Goal: Information Seeking & Learning: Learn about a topic

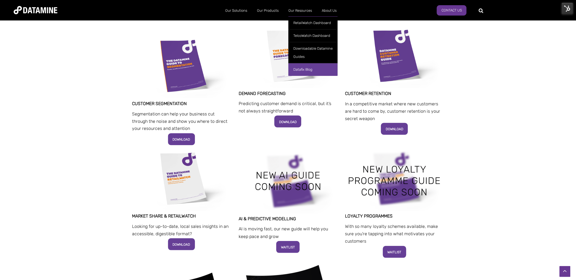
click at [309, 72] on link "Datafix Blog" at bounding box center [312, 69] width 49 height 13
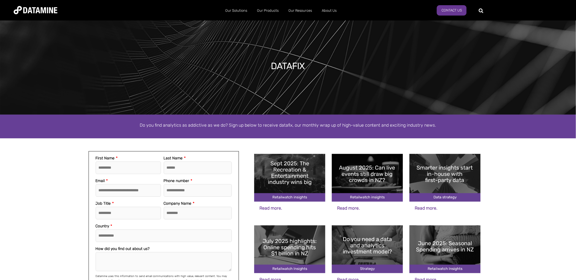
click at [290, 175] on img at bounding box center [289, 178] width 71 height 48
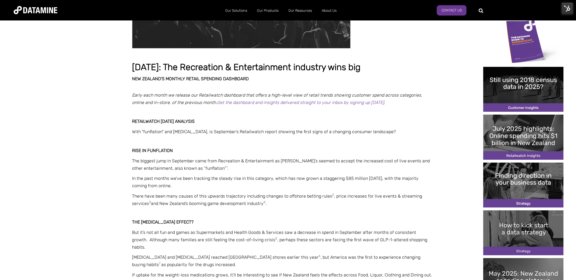
scroll to position [121, 0]
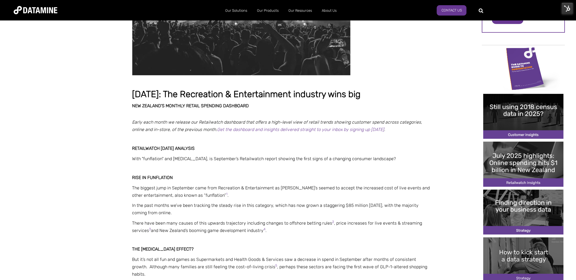
click at [570, 7] on img at bounding box center [566, 8] width 11 height 11
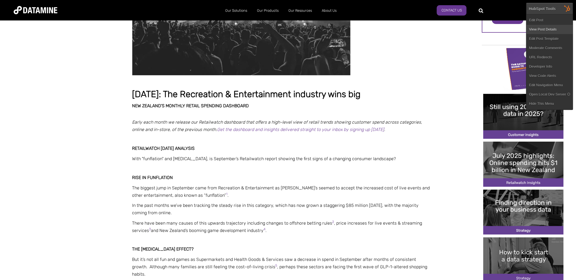
click at [540, 31] on link "View Post Details" at bounding box center [549, 29] width 46 height 9
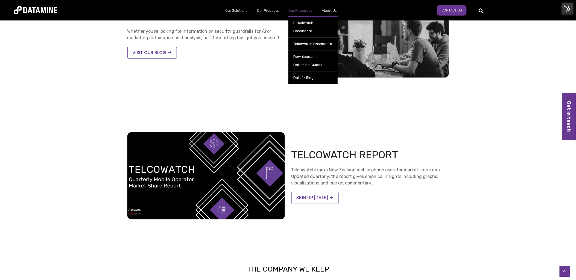
click at [299, 11] on link "Our Resources" at bounding box center [299, 11] width 33 height 14
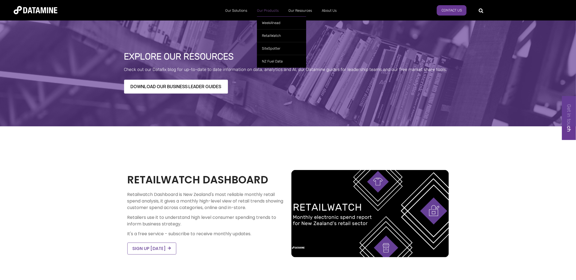
click at [272, 10] on link "Our Products" at bounding box center [267, 11] width 31 height 14
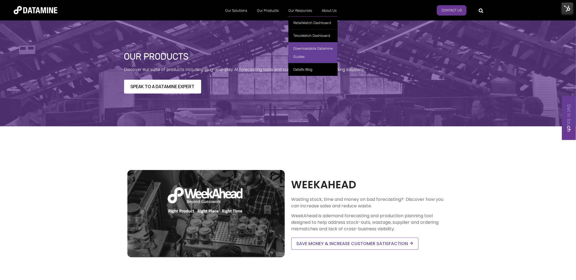
click at [312, 50] on link "Downloadable Datamine Guides" at bounding box center [312, 52] width 49 height 21
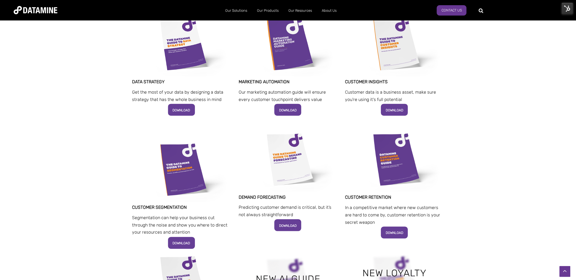
scroll to position [243, 0]
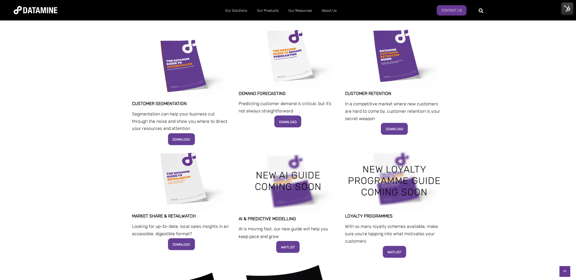
click at [567, 9] on img at bounding box center [566, 8] width 11 height 11
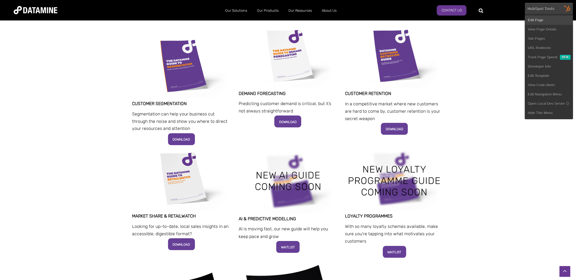
click at [545, 18] on link "Edit Page" at bounding box center [549, 20] width 48 height 9
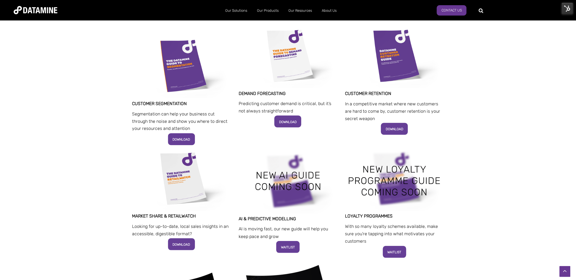
scroll to position [121, 0]
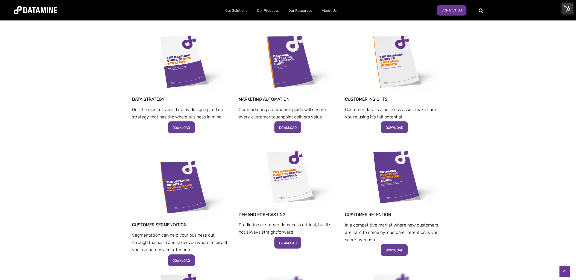
click at [195, 80] on img at bounding box center [181, 62] width 99 height 66
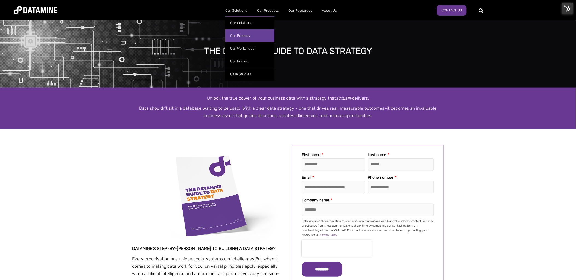
click at [237, 36] on link "Our Process" at bounding box center [249, 35] width 49 height 13
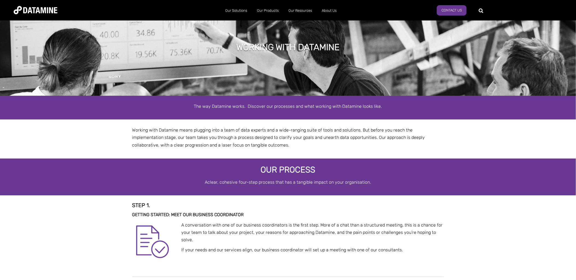
select select "**********"
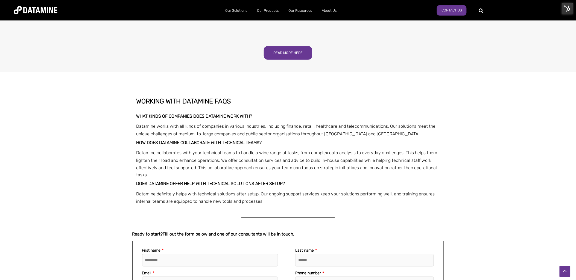
scroll to position [941, 0]
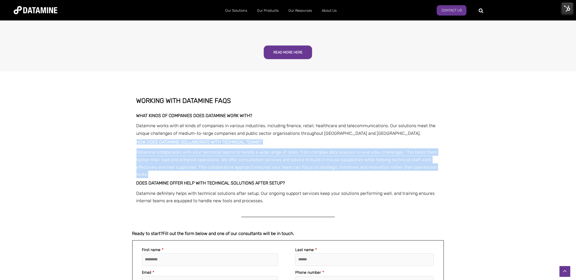
drag, startPoint x: 154, startPoint y: 173, endPoint x: 134, endPoint y: 142, distance: 37.3
click at [134, 142] on div "Working with Datamine FAQs What kinds of companies does Datamine work with? Dat…" at bounding box center [287, 151] width 311 height 108
copy div "How does Datamine collaborate with technical teams? Datamine collaborates with …"
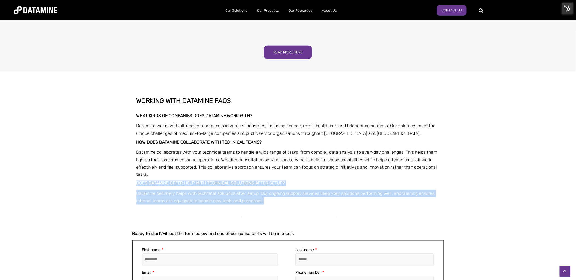
drag, startPoint x: 266, startPoint y: 201, endPoint x: 135, endPoint y: 184, distance: 132.3
click at [135, 184] on div "Working with Datamine FAQs What kinds of companies does Datamine work with? Dat…" at bounding box center [287, 151] width 311 height 108
copy div "Does Datamine offer help with technical solutions after setup? Datamine definit…"
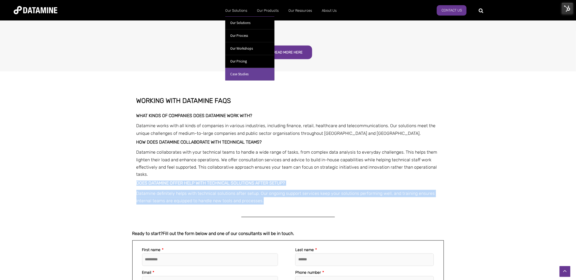
click at [240, 72] on link "Case Studies" at bounding box center [249, 74] width 49 height 13
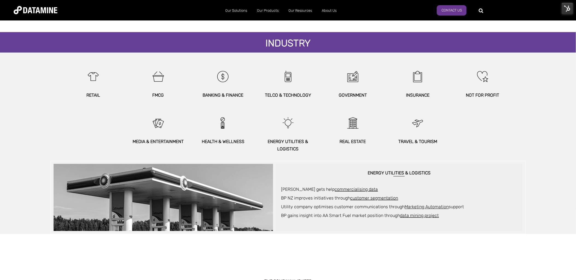
scroll to position [243, 0]
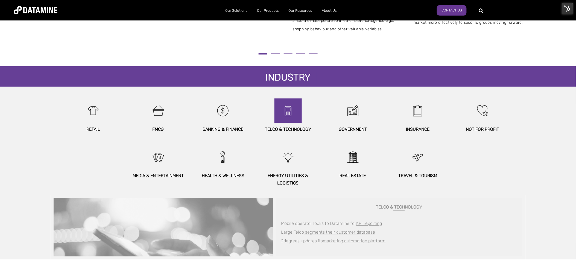
click at [288, 117] on img at bounding box center [287, 111] width 23 height 25
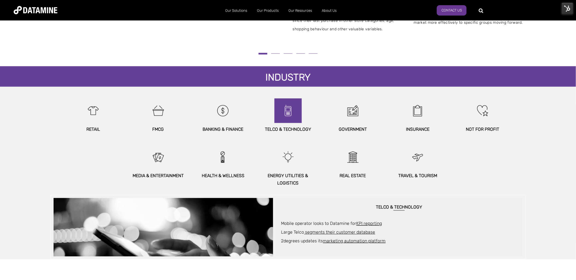
click at [291, 116] on img at bounding box center [287, 111] width 23 height 25
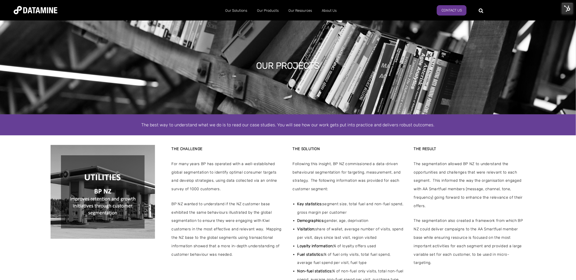
scroll to position [0, 0]
